Goal: Task Accomplishment & Management: Use online tool/utility

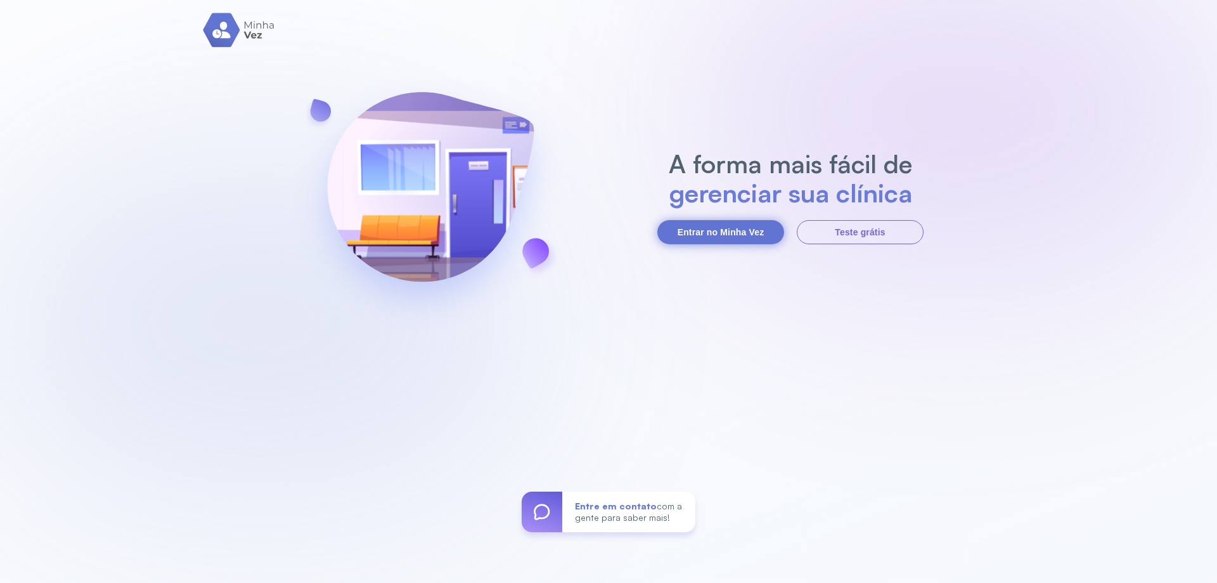
click at [690, 229] on button "Entrar no Minha Vez" at bounding box center [721, 232] width 127 height 24
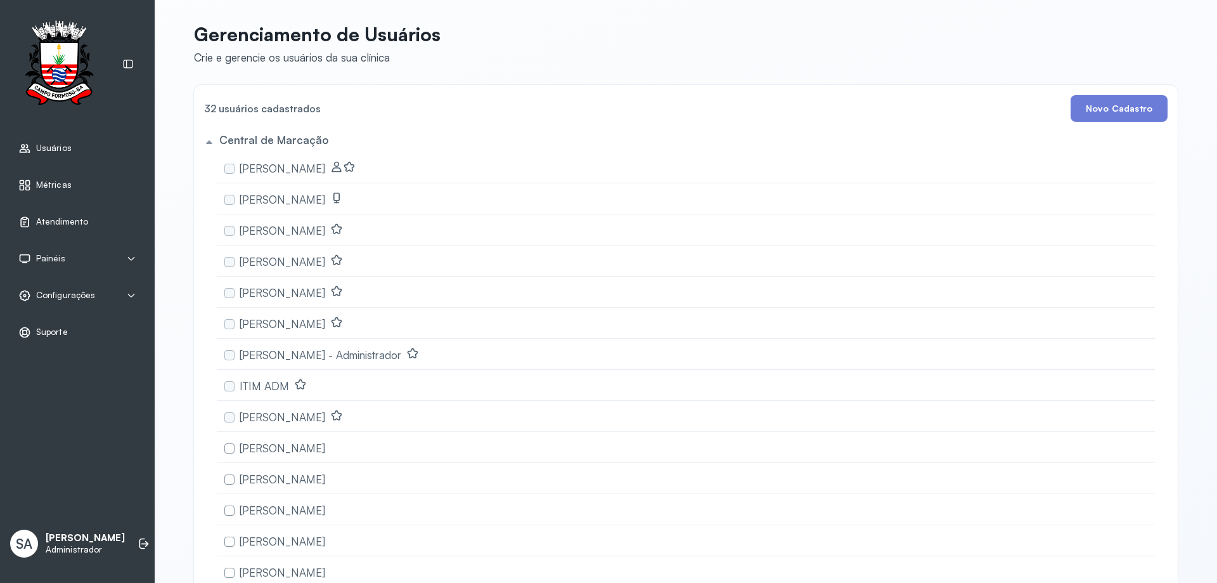
click at [72, 216] on span "Atendimento" at bounding box center [62, 221] width 52 height 11
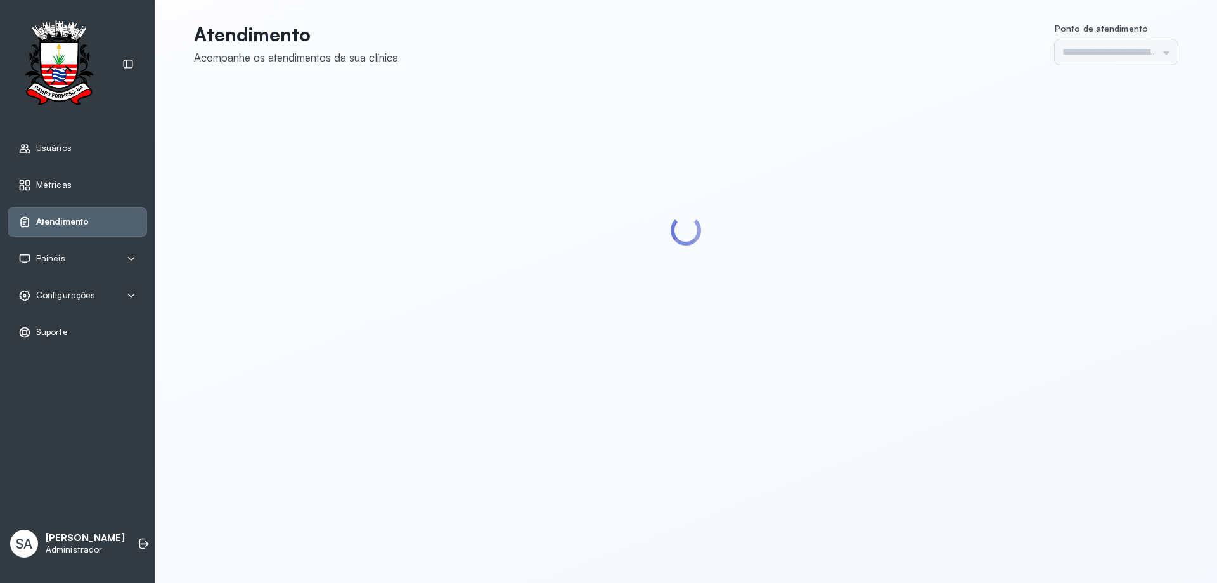
type input "******"
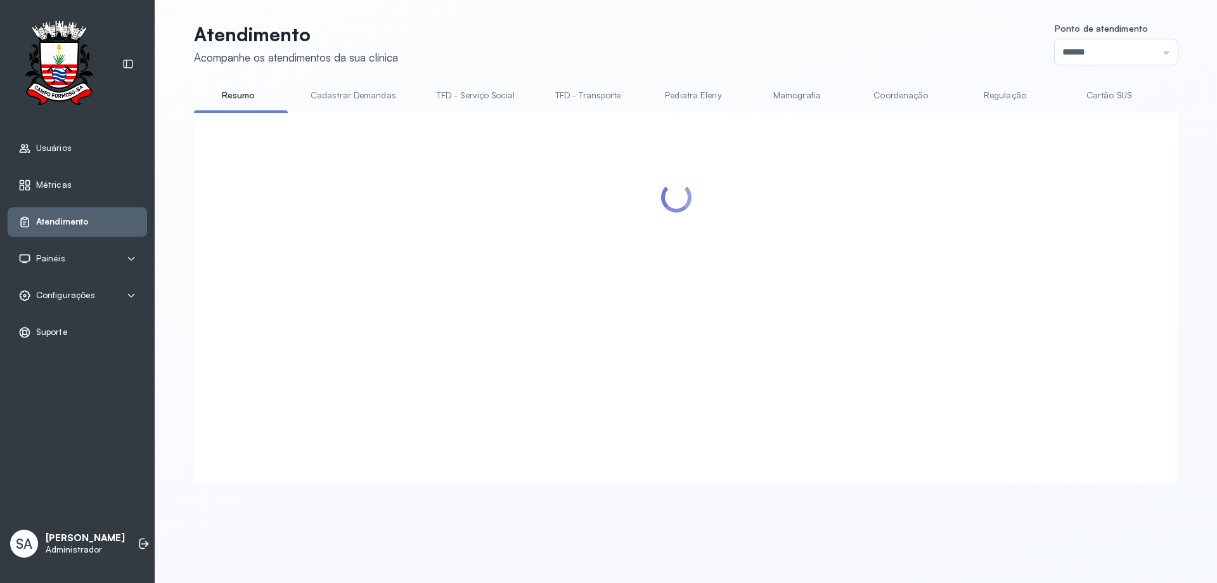
click at [891, 96] on link "Coordenação" at bounding box center [901, 95] width 89 height 21
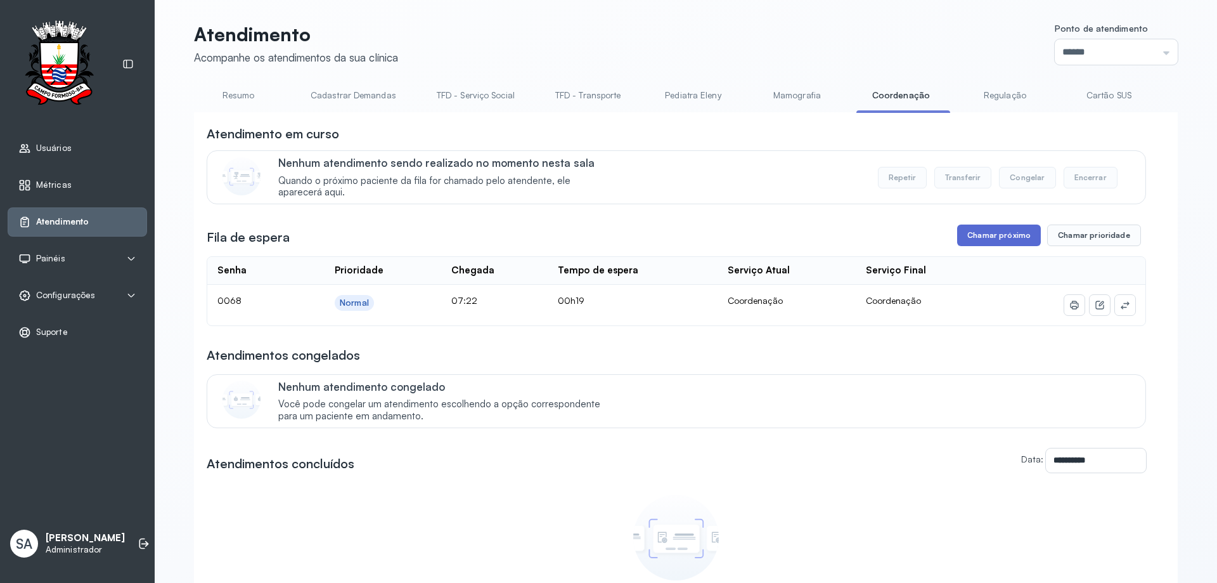
click at [1006, 241] on button "Chamar próximo" at bounding box center [999, 235] width 84 height 22
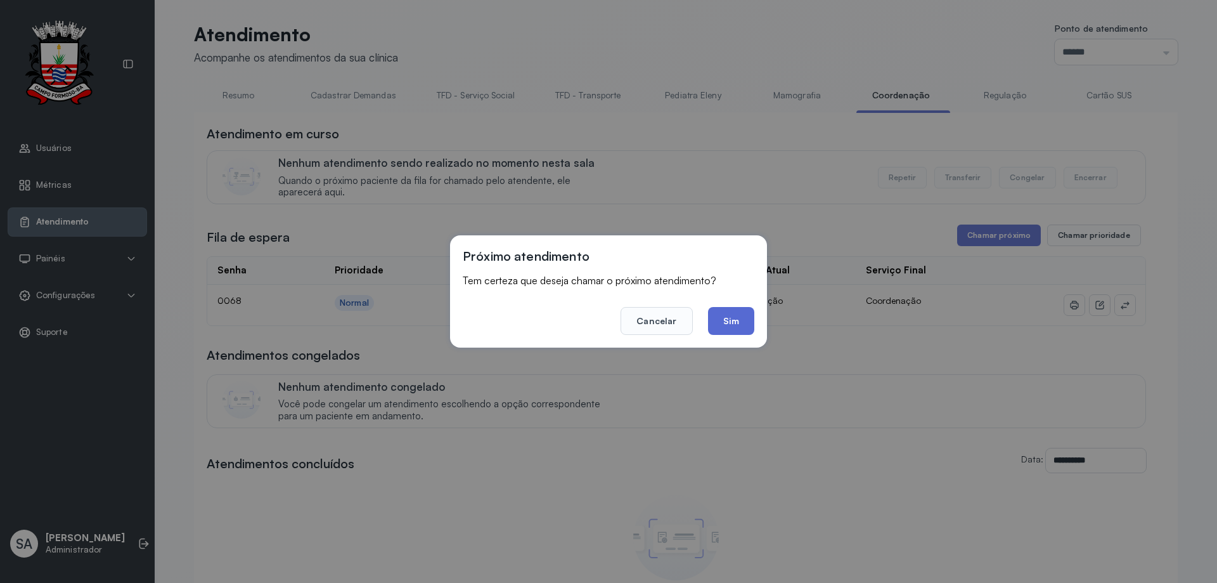
click at [743, 320] on button "Sim" at bounding box center [731, 321] width 46 height 28
